Goal: Check status: Check status

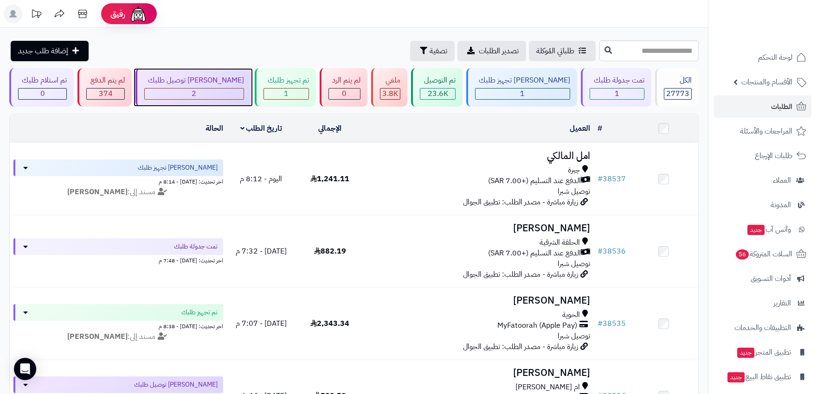
click at [222, 93] on div "2" at bounding box center [194, 94] width 99 height 11
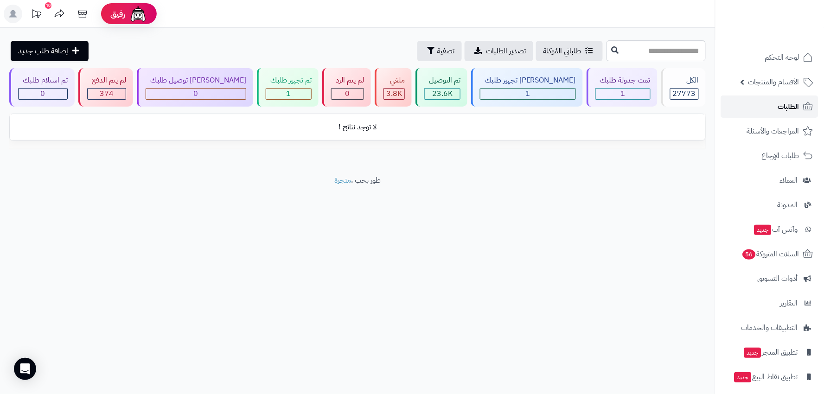
click at [789, 112] on link "الطلبات" at bounding box center [769, 107] width 97 height 22
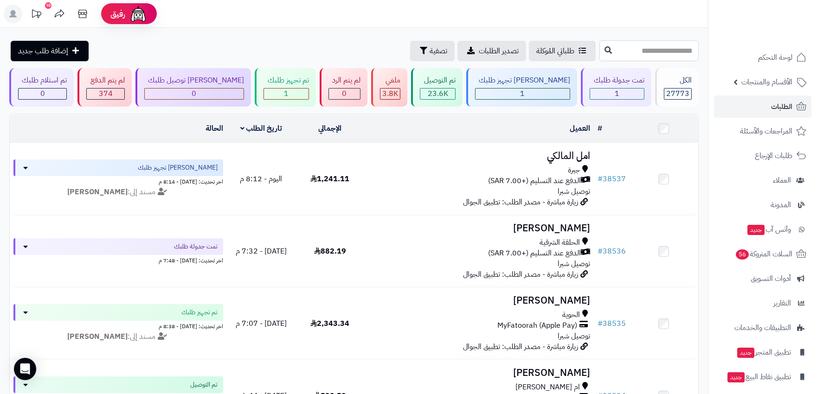
click at [623, 52] on input "text" at bounding box center [648, 50] width 99 height 21
paste input "*****"
type input "*****"
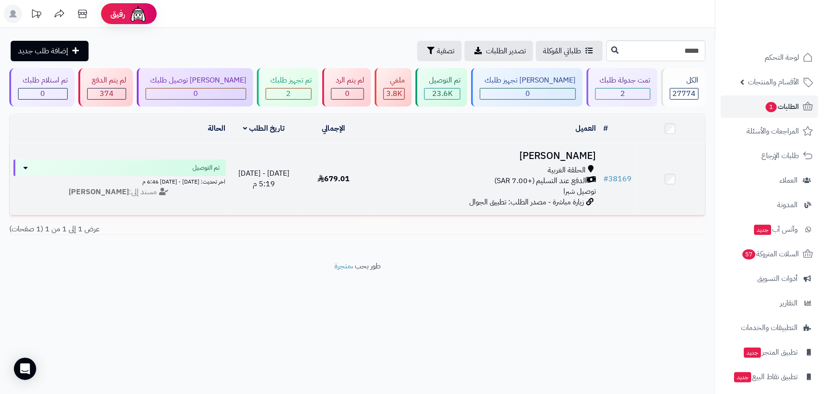
click at [421, 180] on div "الدفع عند التسليم (+7.00 SAR)" at bounding box center [485, 181] width 225 height 11
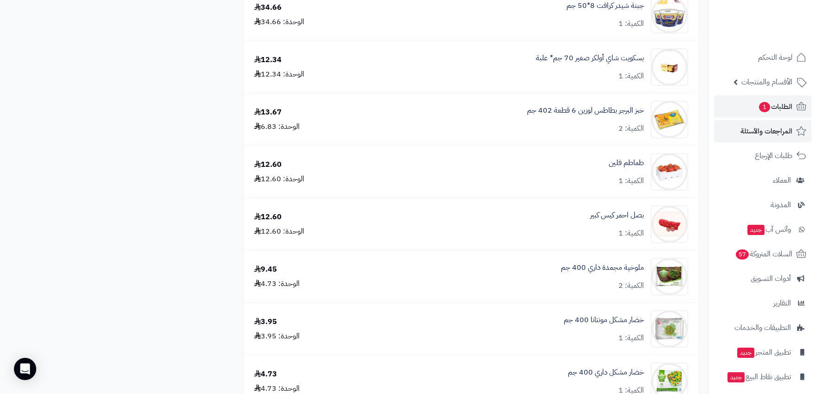
scroll to position [1546, 0]
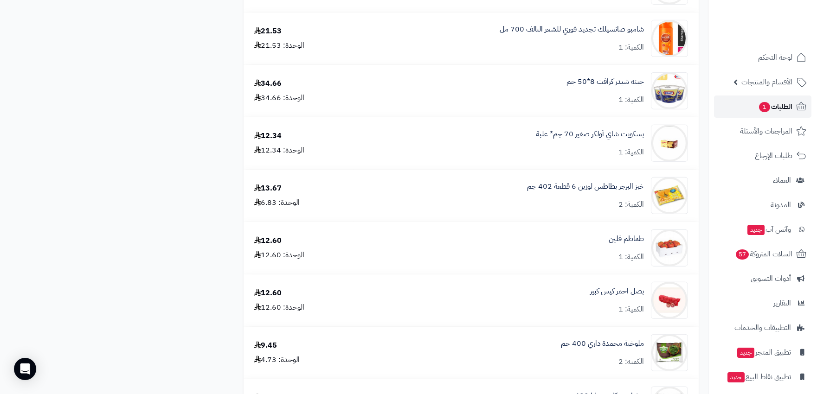
click at [762, 112] on span "الطلبات 1" at bounding box center [775, 106] width 34 height 13
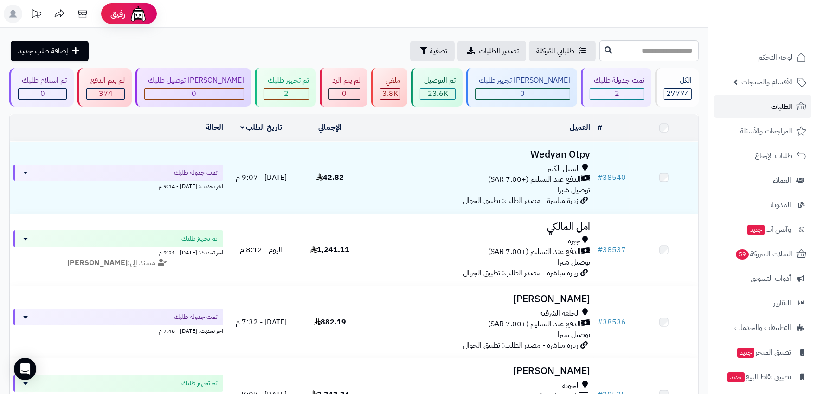
click at [771, 111] on span "الطلبات" at bounding box center [781, 106] width 21 height 13
click at [784, 108] on span "الطلبات" at bounding box center [781, 106] width 21 height 13
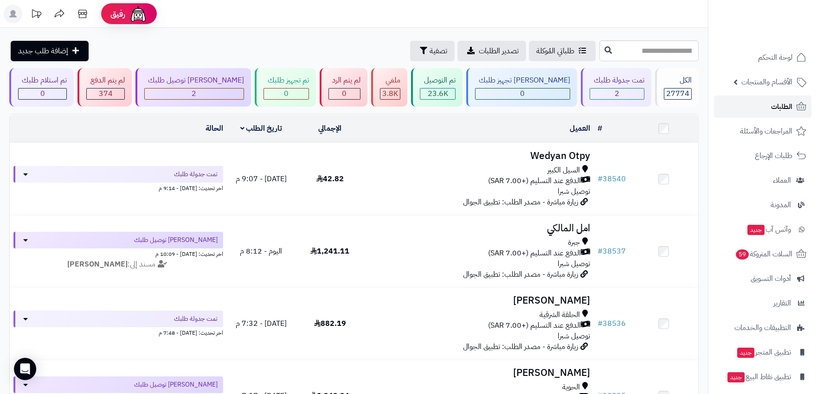
click at [790, 107] on span "الطلبات" at bounding box center [781, 106] width 21 height 13
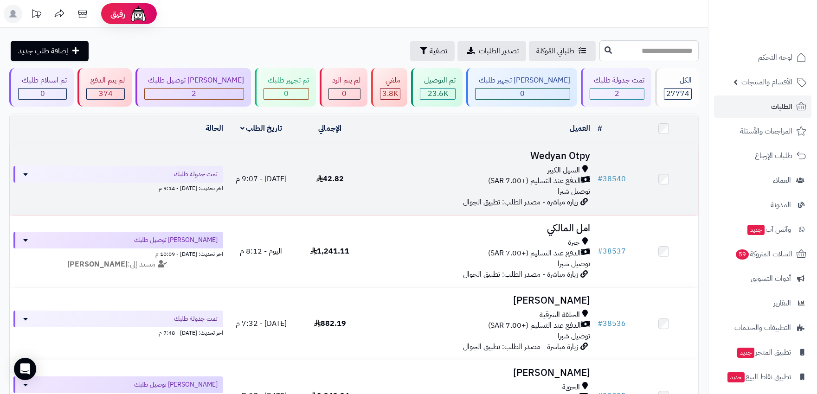
click at [423, 176] on div "الدفع عند التسليم (+7.00 SAR)" at bounding box center [479, 181] width 222 height 11
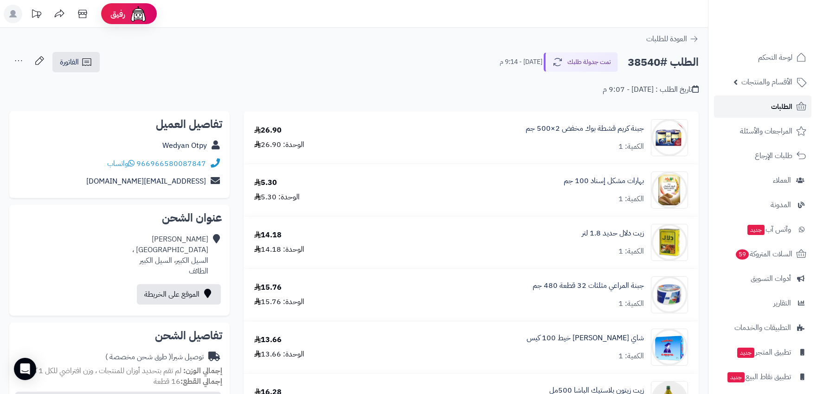
click at [790, 107] on span "الطلبات" at bounding box center [781, 106] width 21 height 13
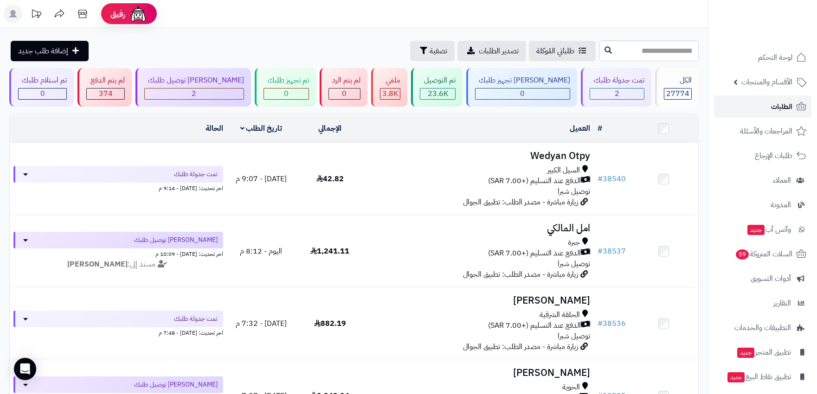
click at [730, 101] on link "الطلبات" at bounding box center [762, 107] width 97 height 22
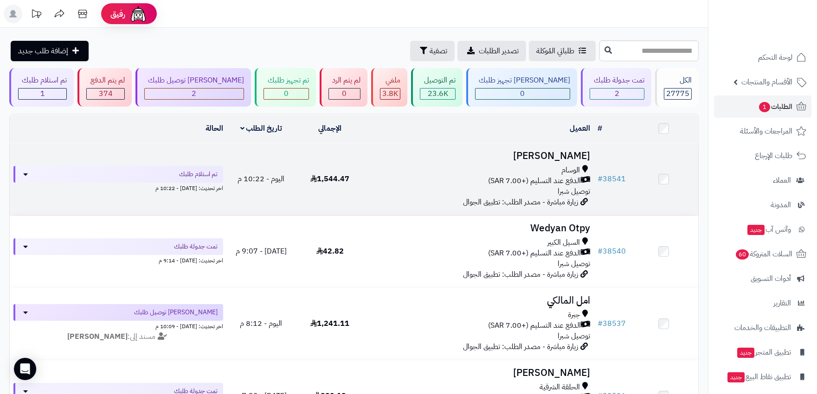
click at [362, 173] on td "1,544.47" at bounding box center [330, 179] width 69 height 72
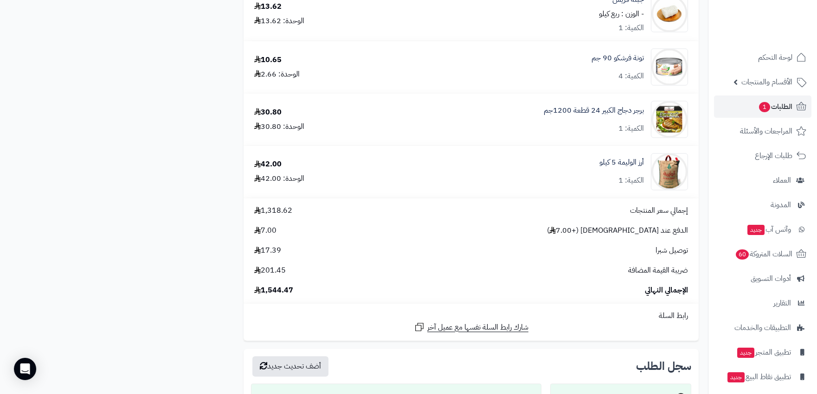
scroll to position [3556, 0]
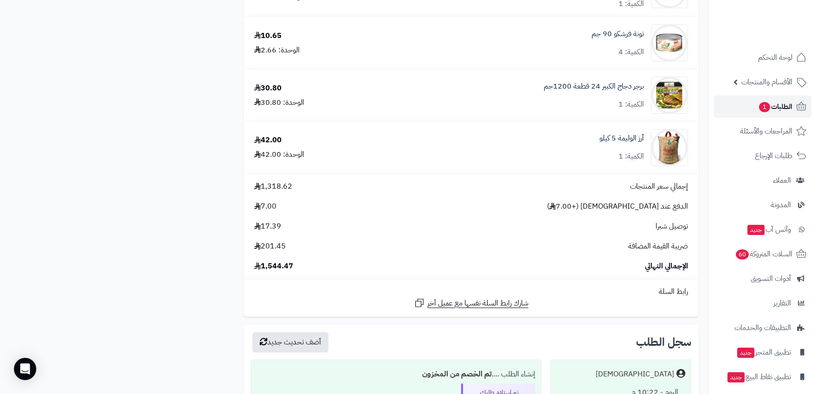
click at [777, 108] on span "الطلبات 1" at bounding box center [775, 106] width 34 height 13
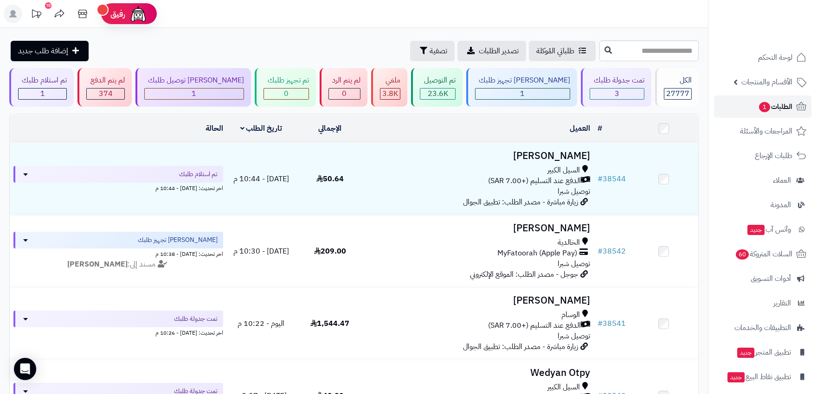
click at [782, 110] on span "الطلبات 1" at bounding box center [775, 106] width 34 height 13
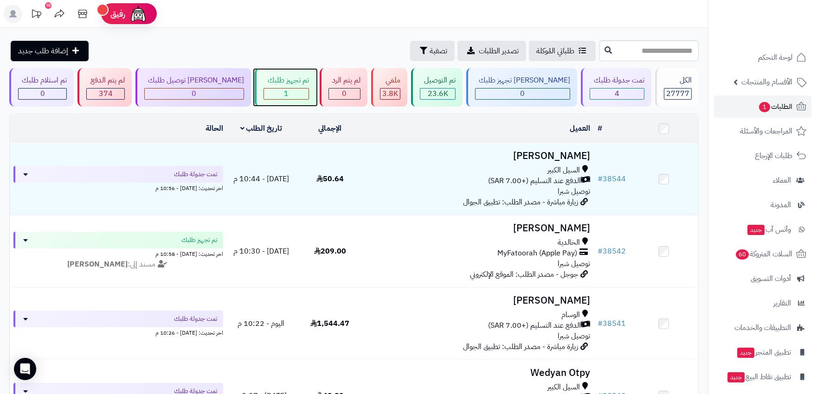
click at [270, 93] on div "1" at bounding box center [286, 94] width 44 height 11
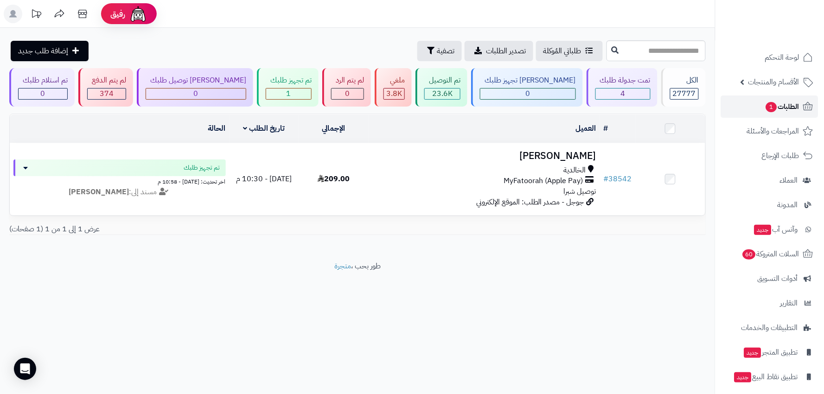
click at [793, 111] on span "الطلبات 1" at bounding box center [782, 106] width 34 height 13
